Goal: Transaction & Acquisition: Purchase product/service

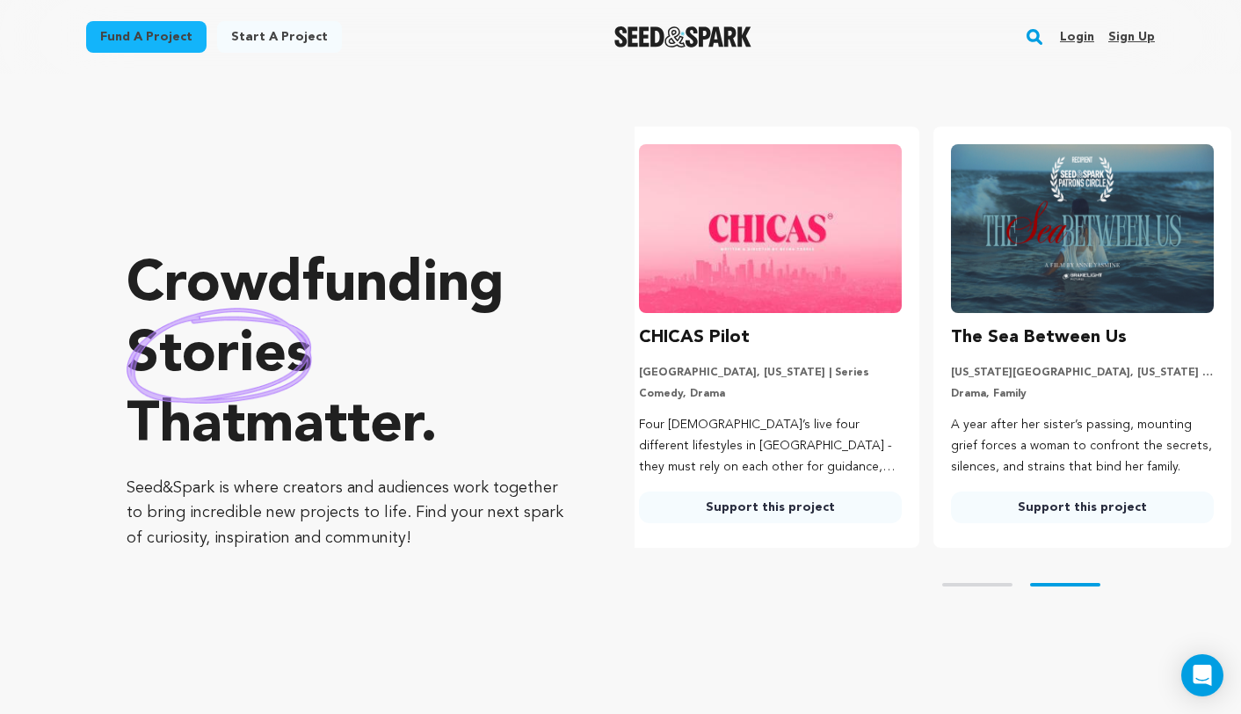
scroll to position [0, 326]
click at [158, 49] on link "Fund a project" at bounding box center [146, 37] width 120 height 32
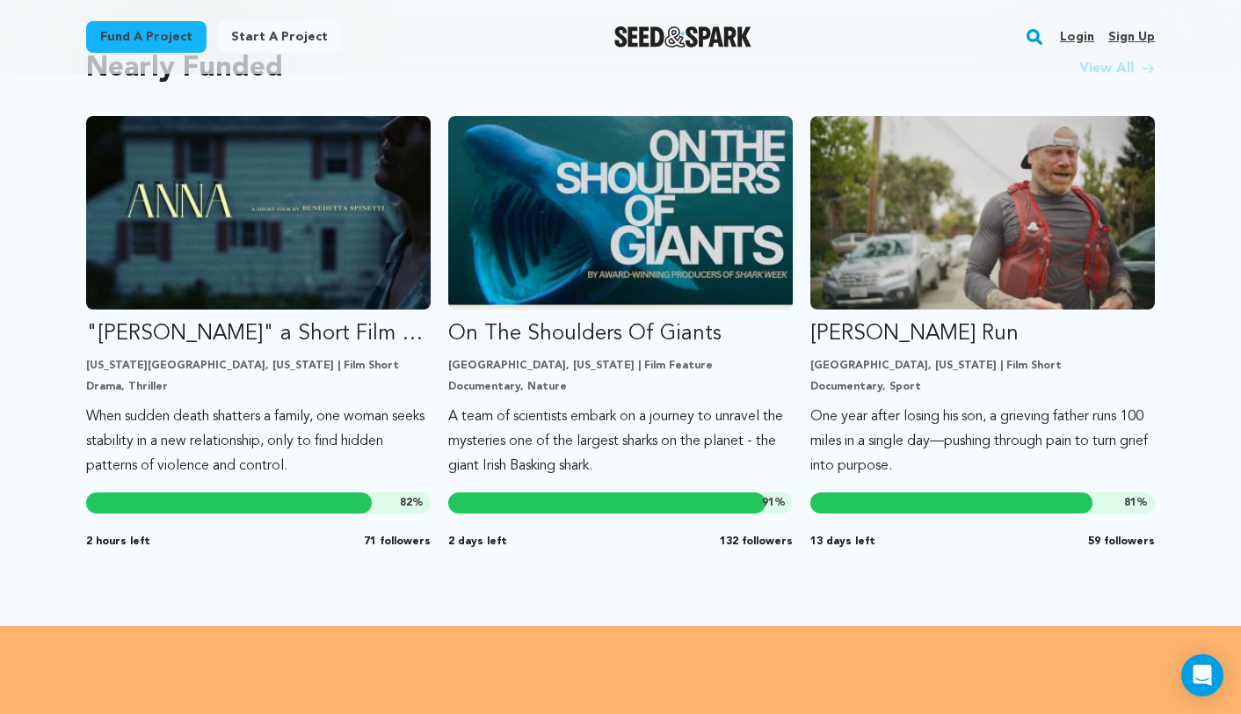
scroll to position [1527, 0]
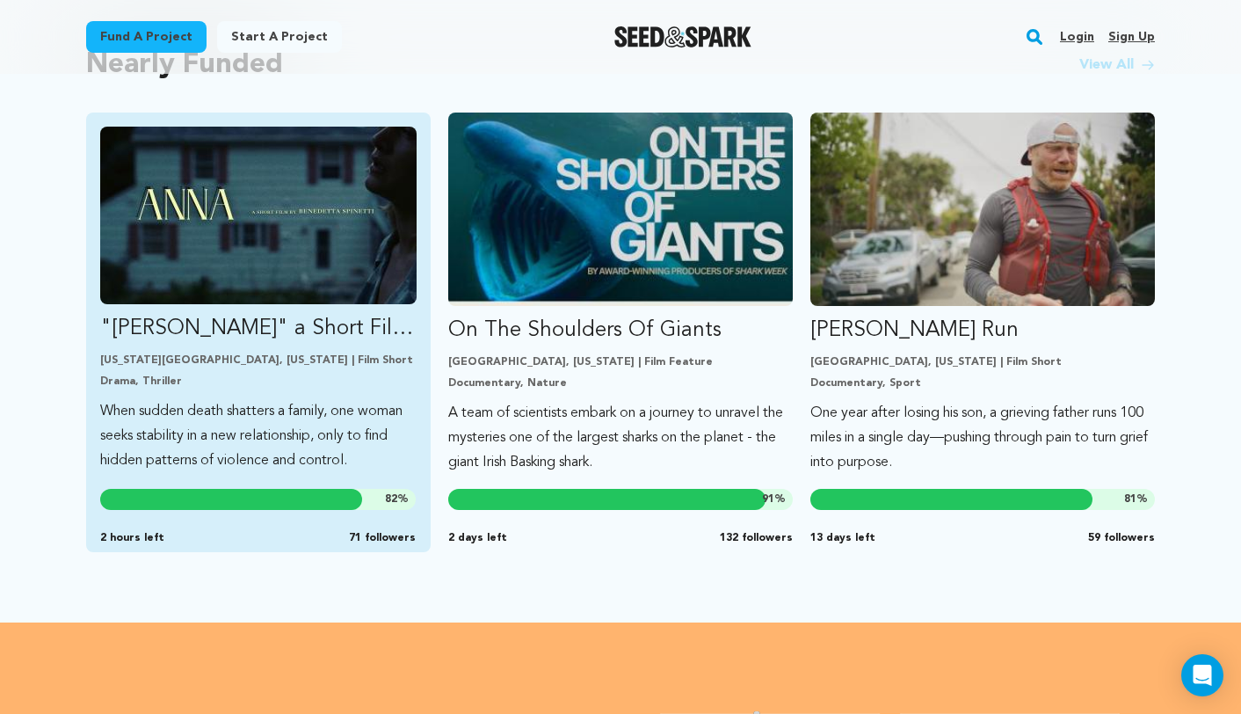
click at [382, 219] on img "Fund &quot;ANNA&quot; a Short Film by Benedetta Spinetti" at bounding box center [258, 216] width 316 height 178
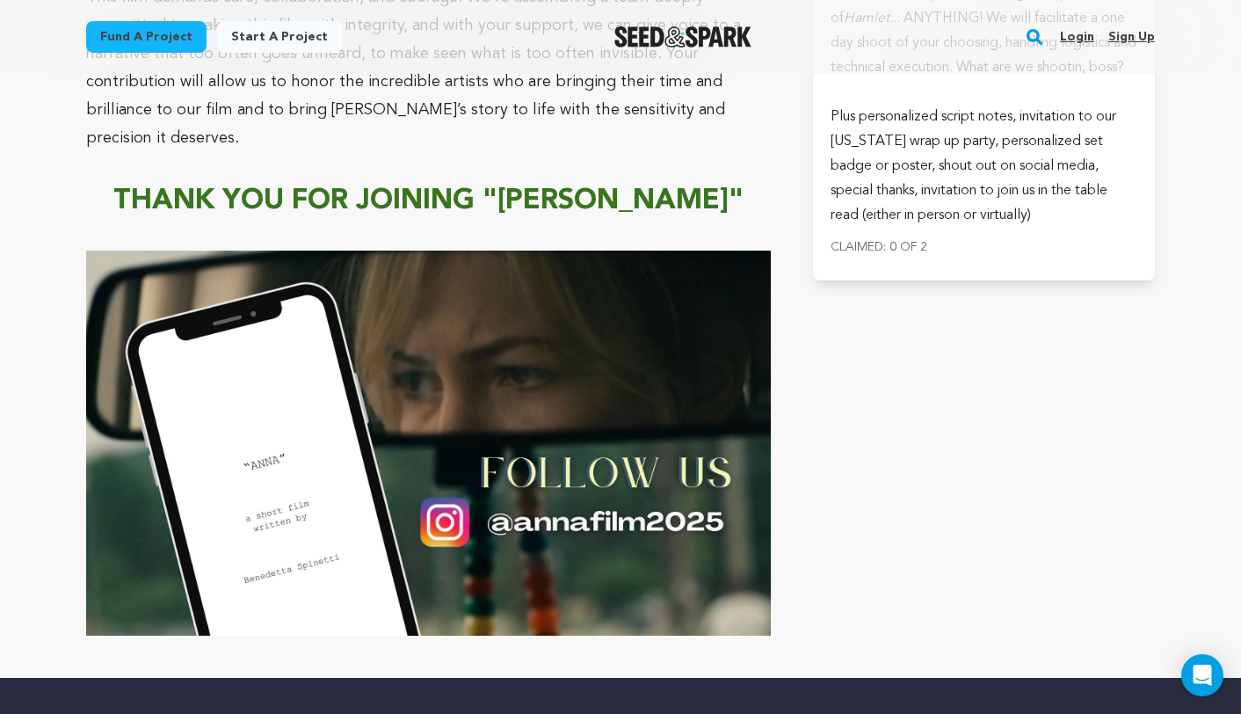
scroll to position [9572, 0]
